Goal: Task Accomplishment & Management: Complete application form

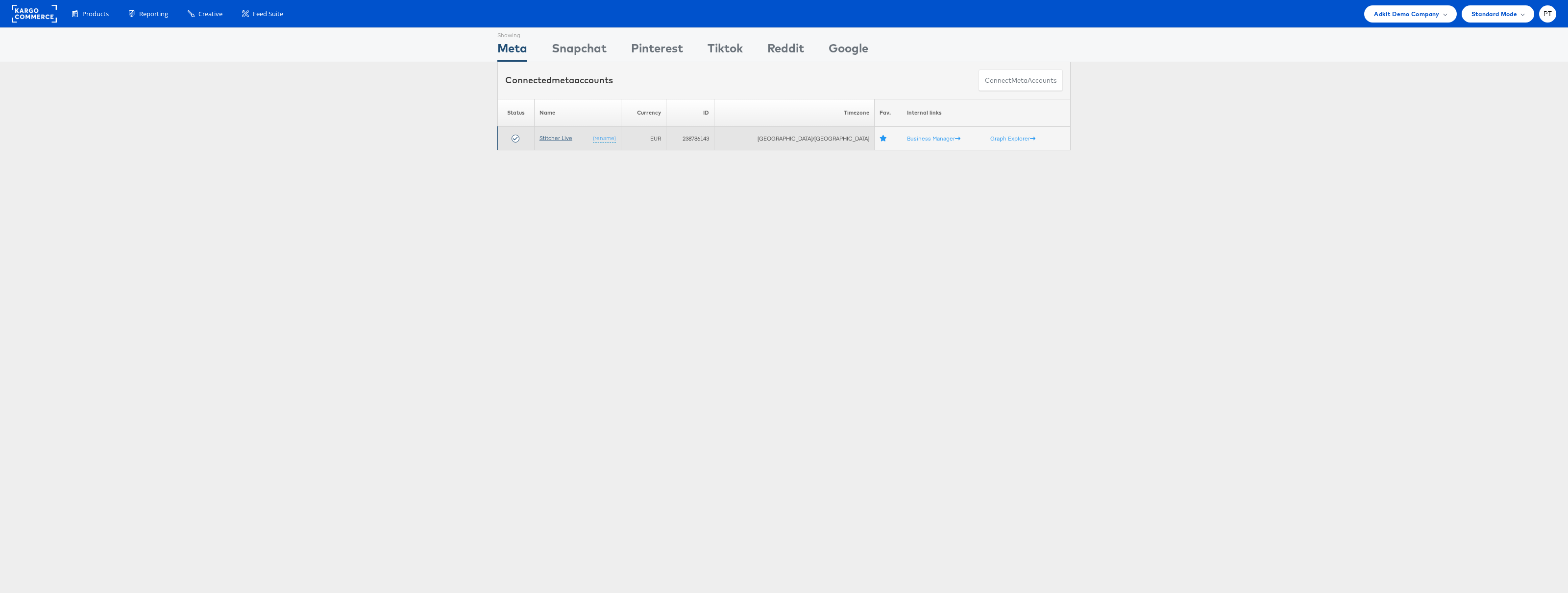
click at [559, 137] on link "Stitcher Live" at bounding box center [556, 138] width 33 height 7
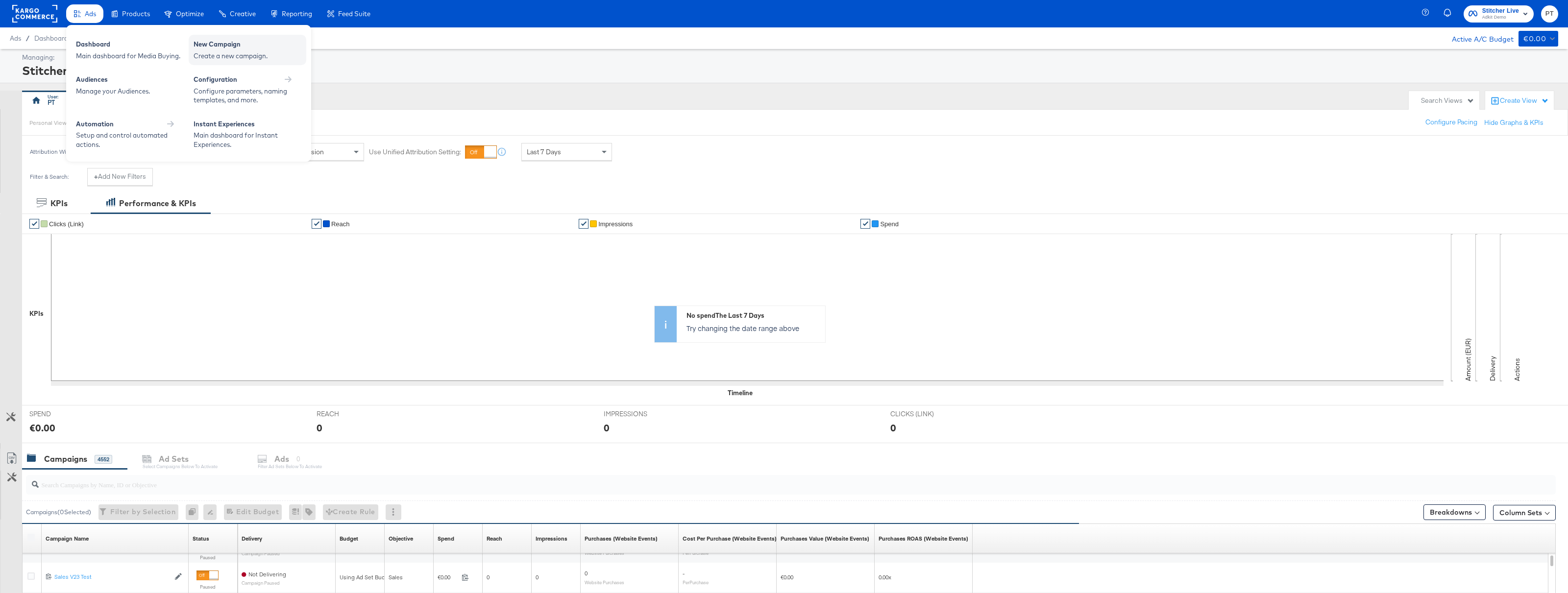
click at [223, 54] on div "Create a new campaign." at bounding box center [247, 56] width 108 height 9
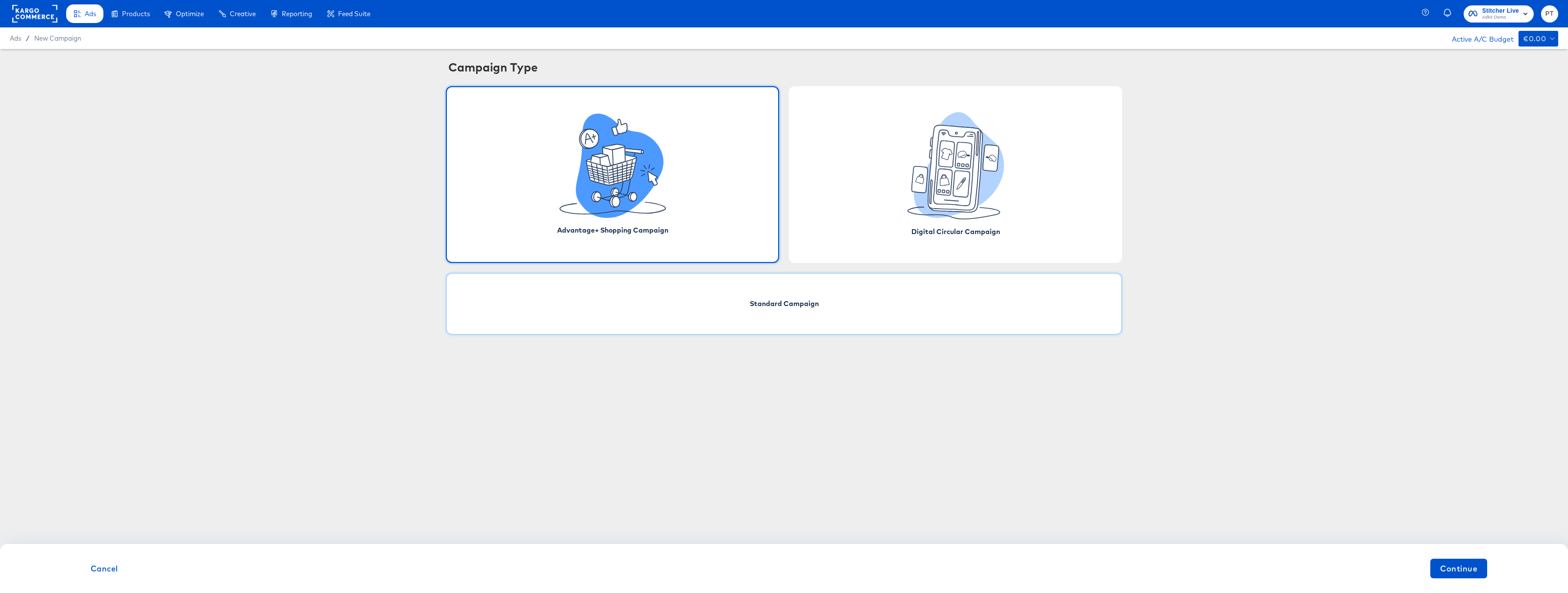
click at [744, 320] on div "Standard Campaign" at bounding box center [784, 303] width 676 height 62
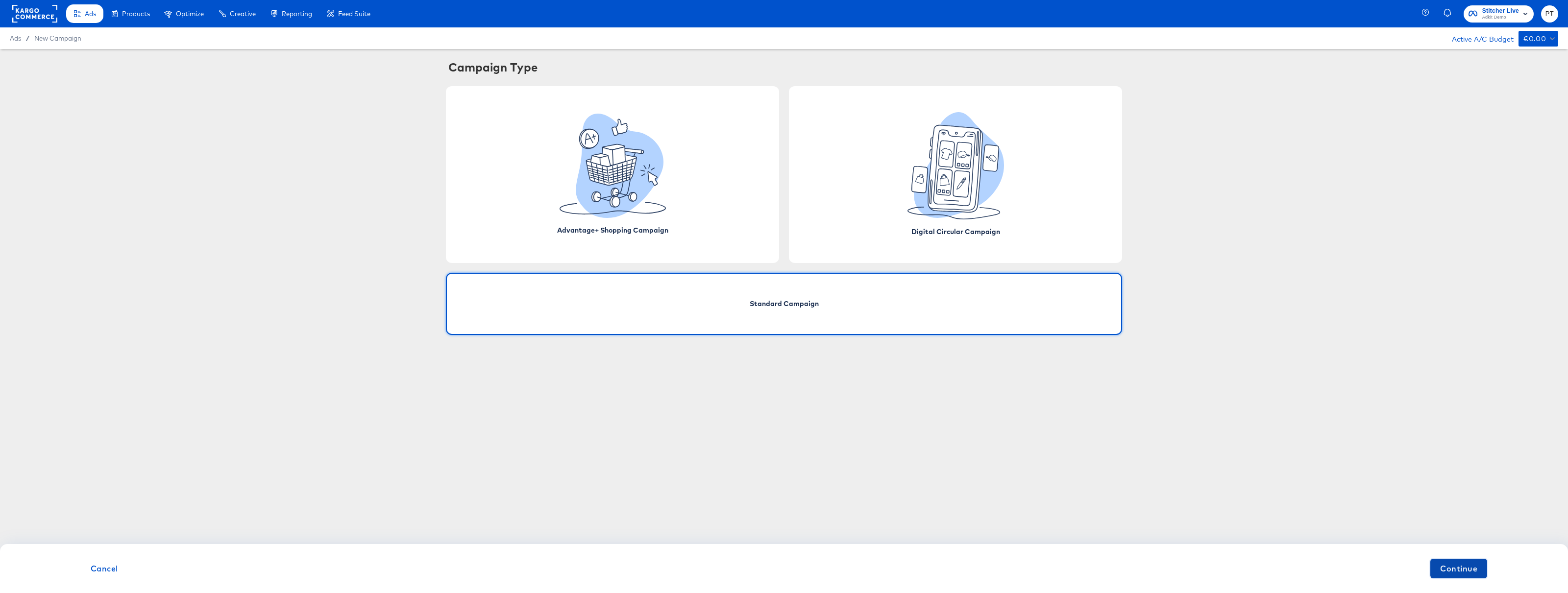
click at [1465, 570] on span "Continue" at bounding box center [1458, 568] width 37 height 14
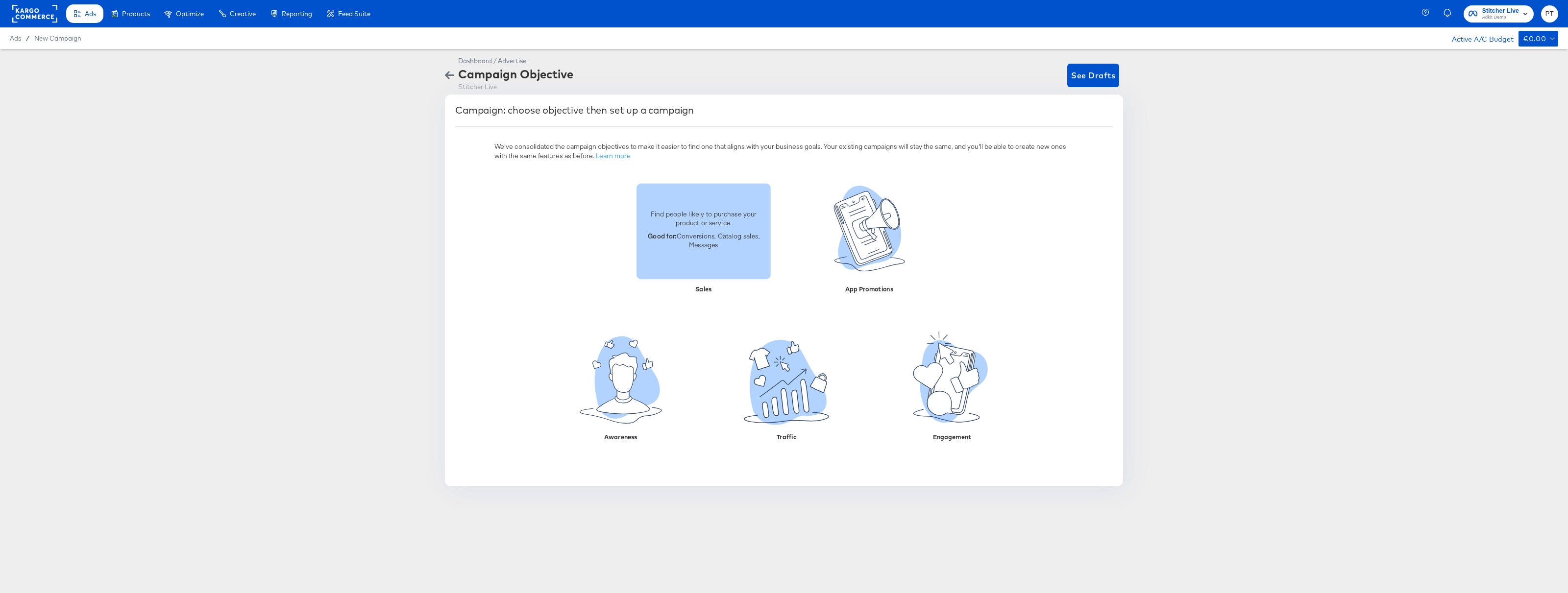
click at [693, 258] on div "Find people likely to purchase your product or service. Good for: Conversions, …" at bounding box center [704, 231] width 135 height 55
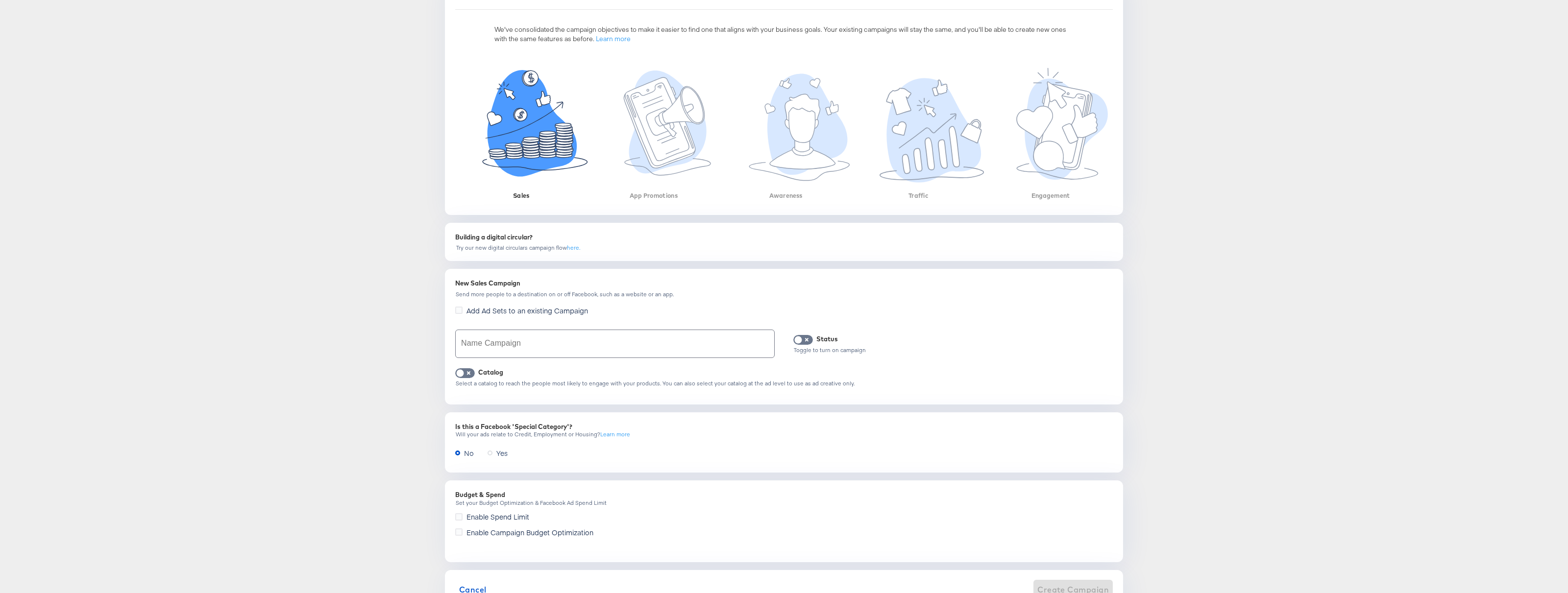
scroll to position [157, 0]
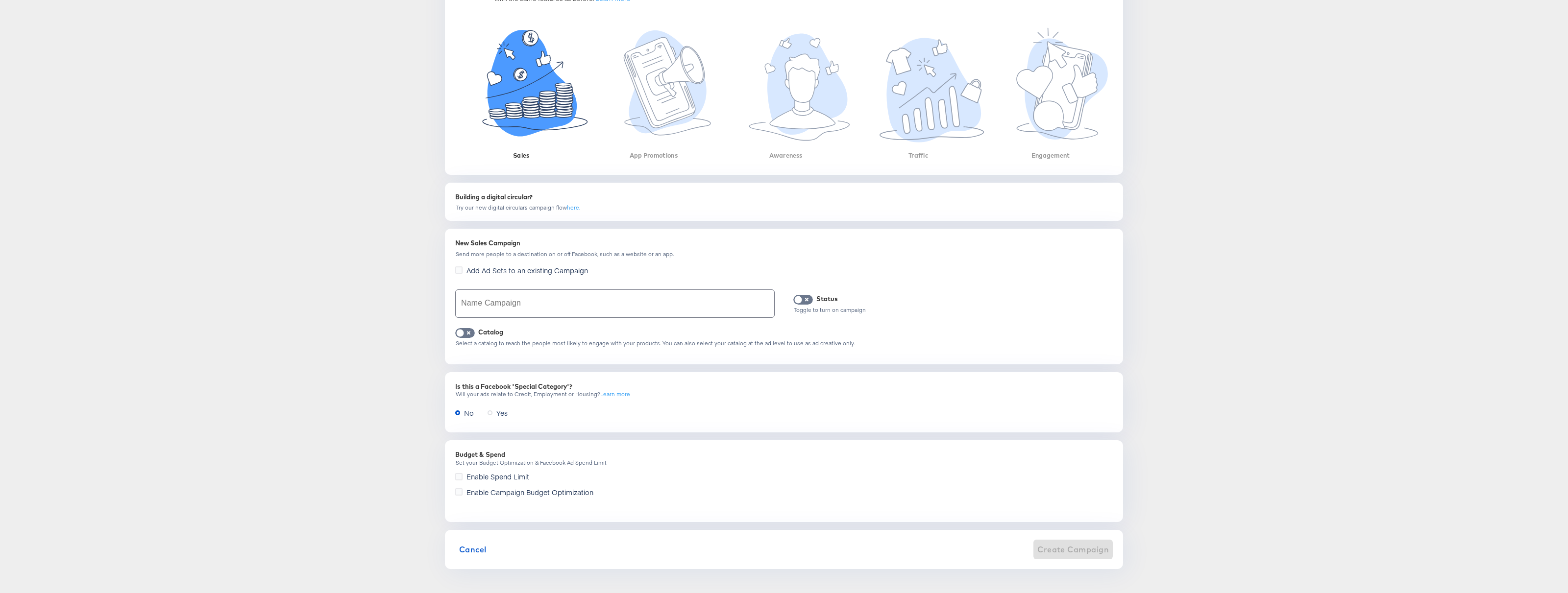
click at [538, 298] on input "text" at bounding box center [615, 303] width 318 height 27
type input "asdfad"
click at [1066, 548] on span "Create Campaign" at bounding box center [1073, 549] width 72 height 14
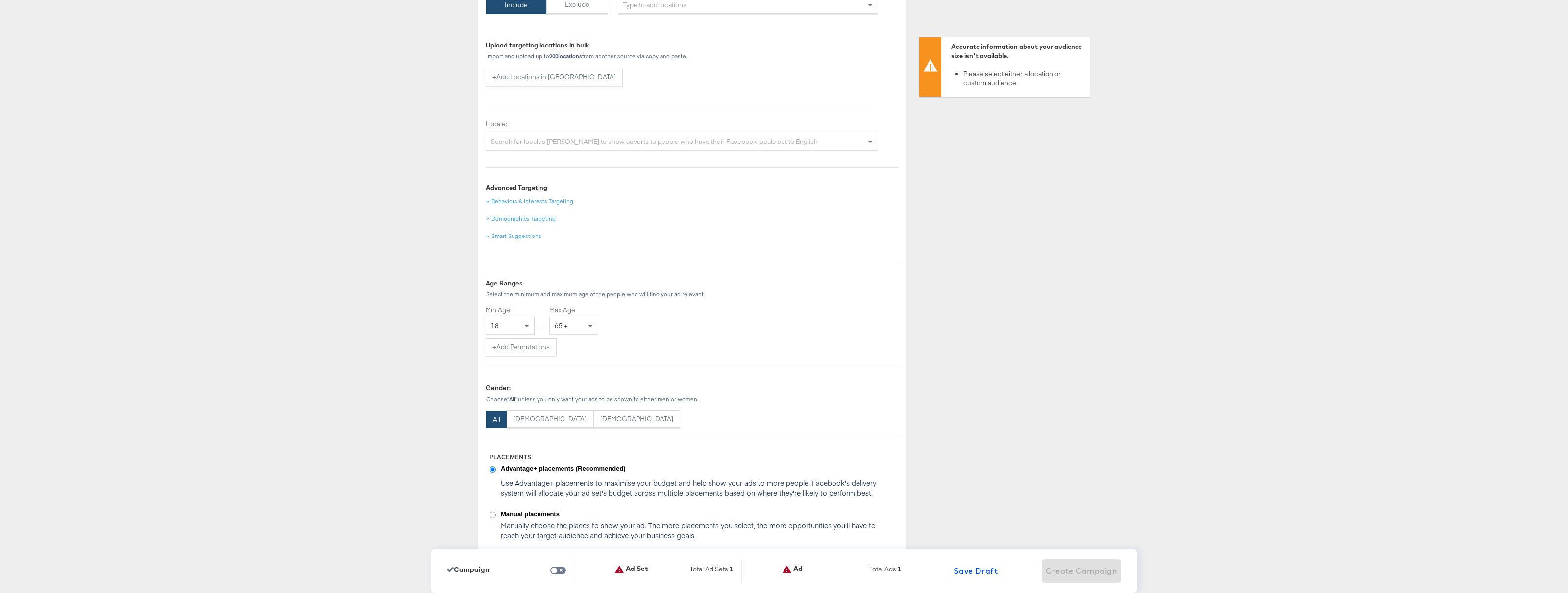
scroll to position [755, 0]
